Goal: Task Accomplishment & Management: Complete application form

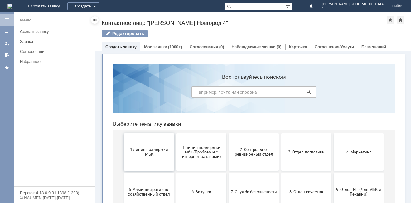
click at [165, 145] on button "1 линия поддержки МБК" at bounding box center [149, 151] width 50 height 37
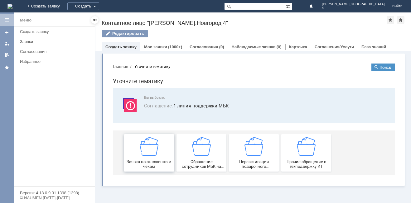
click at [159, 148] on div "Заявка по отложенным чекам" at bounding box center [149, 153] width 46 height 32
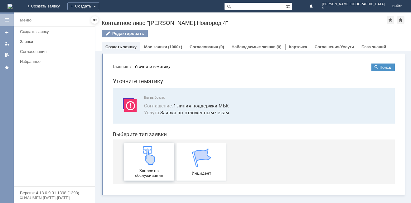
click at [164, 164] on div "Запрос на обслуживание" at bounding box center [149, 162] width 46 height 32
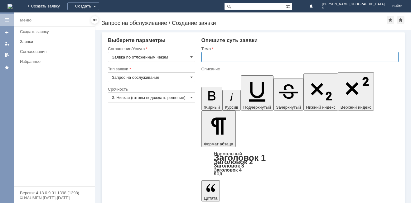
click at [236, 57] on input "text" at bounding box center [299, 57] width 197 height 10
type input "отложенный чек"
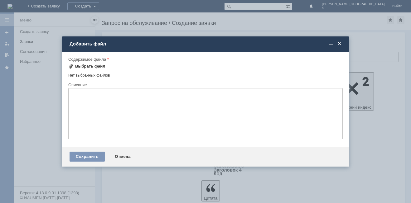
click at [94, 65] on div "Выбрать файл" at bounding box center [90, 66] width 30 height 5
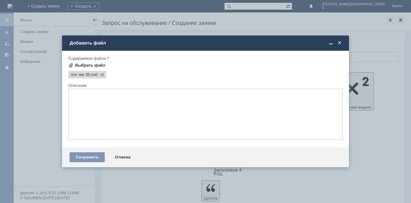
click at [90, 65] on div "Выбрать файл" at bounding box center [90, 65] width 30 height 5
click at [86, 70] on td "Выбрать файл" at bounding box center [88, 66] width 41 height 8
click at [90, 65] on div "Выбрать файл" at bounding box center [90, 65] width 30 height 5
click at [130, 107] on textarea at bounding box center [205, 114] width 274 height 51
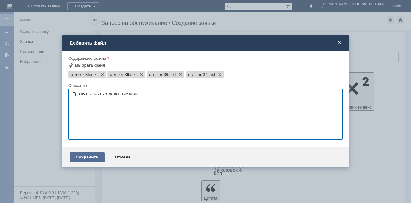
type textarea "Прошу отложить отложенные чеки"
click at [102, 159] on div "Сохранить" at bounding box center [87, 157] width 35 height 10
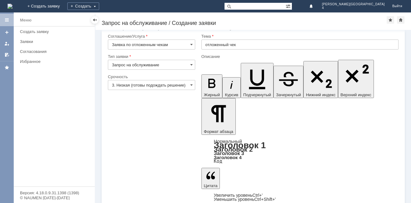
scroll to position [16, 0]
